Goal: Check status

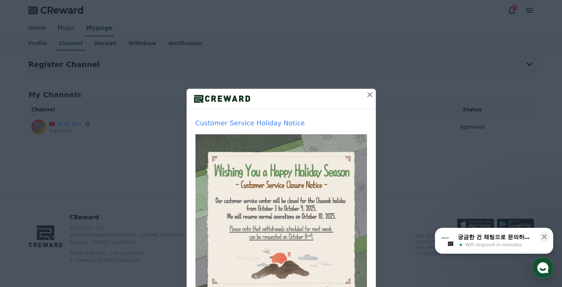
click at [367, 91] on icon at bounding box center [369, 94] width 9 height 9
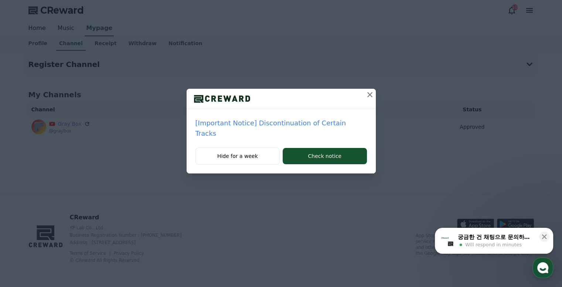
click at [365, 96] on icon at bounding box center [369, 94] width 9 height 9
click at [364, 93] on button at bounding box center [370, 95] width 12 height 12
click at [367, 94] on icon at bounding box center [369, 94] width 5 height 5
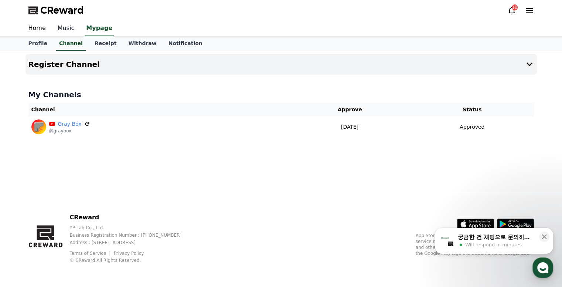
click at [65, 32] on link "Music" at bounding box center [66, 29] width 29 height 16
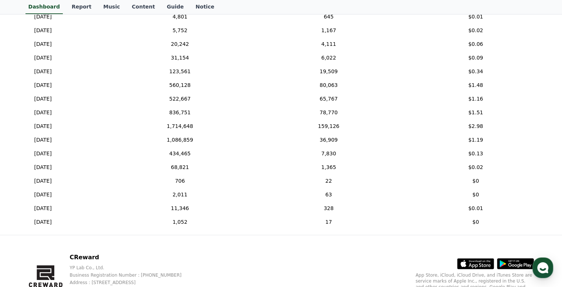
scroll to position [435, 0]
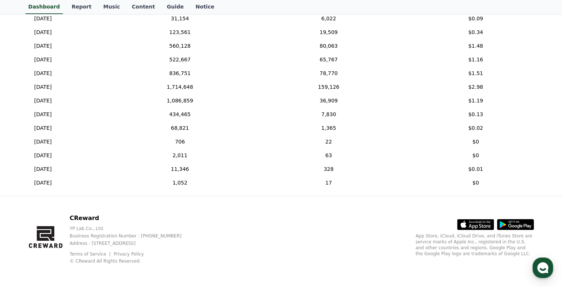
click at [388, 221] on div "CReward YP Lab Co., Ltd. Business Registration Number : [PHONE_NUMBER] Address …" at bounding box center [281, 242] width 517 height 92
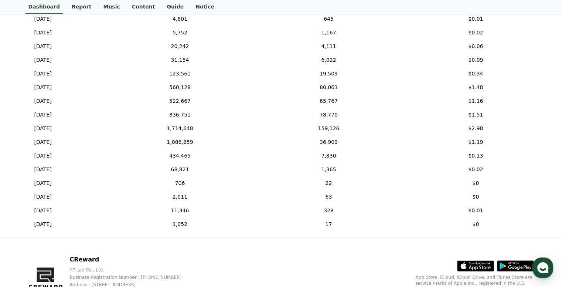
scroll to position [392, 0]
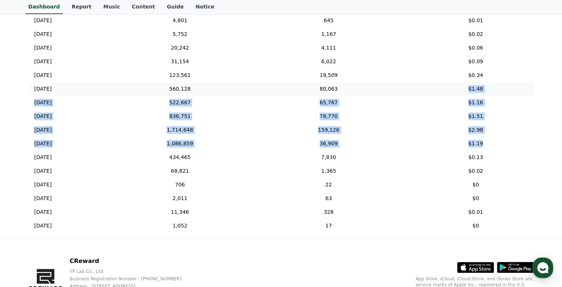
drag, startPoint x: 494, startPoint y: 143, endPoint x: 463, endPoint y: 86, distance: 64.8
click at [463, 86] on tbody "[DATE] 09/29 13,608 1,547 $0.02 [DATE] 09/28 13,051 1,618 $0.02 [DATE] 09/27 1,…" at bounding box center [281, 82] width 506 height 301
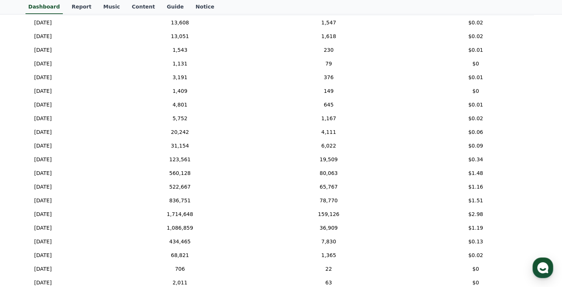
scroll to position [0, 0]
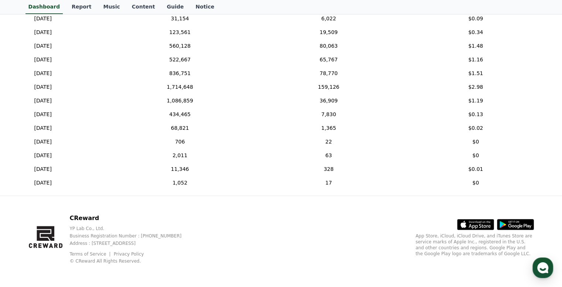
scroll to position [432, 0]
